Goal: Task Accomplishment & Management: Manage account settings

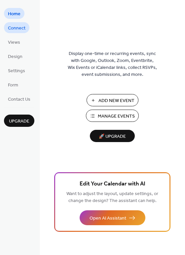
click at [17, 30] on span "Connect" at bounding box center [17, 28] width 18 height 7
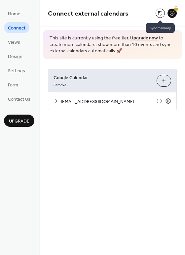
click at [162, 15] on button at bounding box center [160, 13] width 9 height 9
click at [170, 101] on icon at bounding box center [168, 100] width 5 height 5
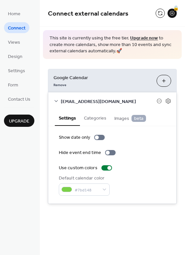
click at [129, 165] on div "Use custom colors" at bounding box center [112, 168] width 107 height 7
click at [100, 118] on button "Categories" at bounding box center [95, 117] width 30 height 15
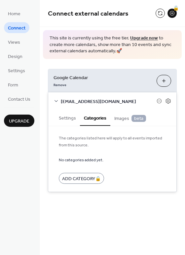
click at [120, 118] on span "Images beta" at bounding box center [131, 118] width 32 height 7
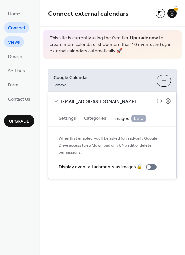
click at [15, 46] on span "Views" at bounding box center [14, 42] width 12 height 7
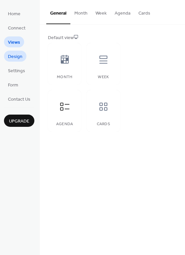
click at [16, 55] on span "Design" at bounding box center [15, 56] width 15 height 7
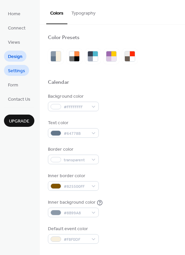
click at [19, 71] on span "Settings" at bounding box center [16, 71] width 17 height 7
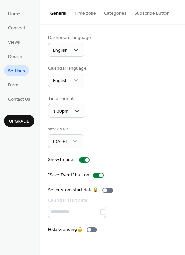
click at [93, 14] on button "Time zone" at bounding box center [86, 12] width 30 height 24
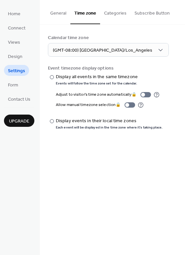
click at [109, 14] on button "Categories" at bounding box center [115, 12] width 30 height 24
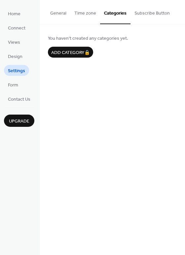
click at [150, 13] on button "Subscribe Button" at bounding box center [152, 12] width 43 height 24
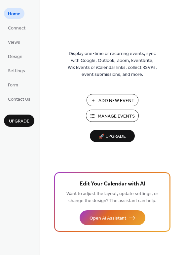
drag, startPoint x: 16, startPoint y: 28, endPoint x: 34, endPoint y: 27, distance: 18.9
click at [16, 28] on span "Connect" at bounding box center [17, 28] width 18 height 7
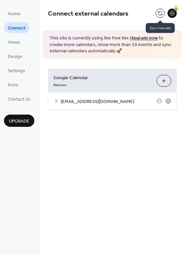
click at [158, 14] on button at bounding box center [160, 13] width 9 height 9
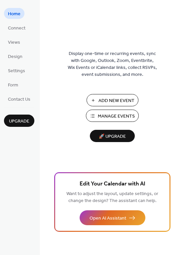
drag, startPoint x: 24, startPoint y: 28, endPoint x: 37, endPoint y: 27, distance: 13.6
click at [24, 28] on span "Connect" at bounding box center [17, 28] width 18 height 7
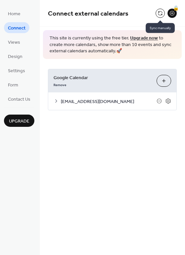
click at [162, 16] on button at bounding box center [160, 13] width 9 height 9
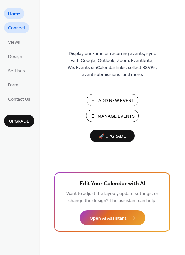
drag, startPoint x: 0, startPoint y: 0, endPoint x: 25, endPoint y: 26, distance: 36.8
click at [25, 26] on link "Connect" at bounding box center [16, 27] width 25 height 11
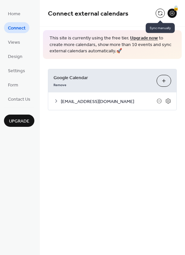
click at [160, 12] on button at bounding box center [160, 13] width 9 height 9
